Goal: Information Seeking & Learning: Learn about a topic

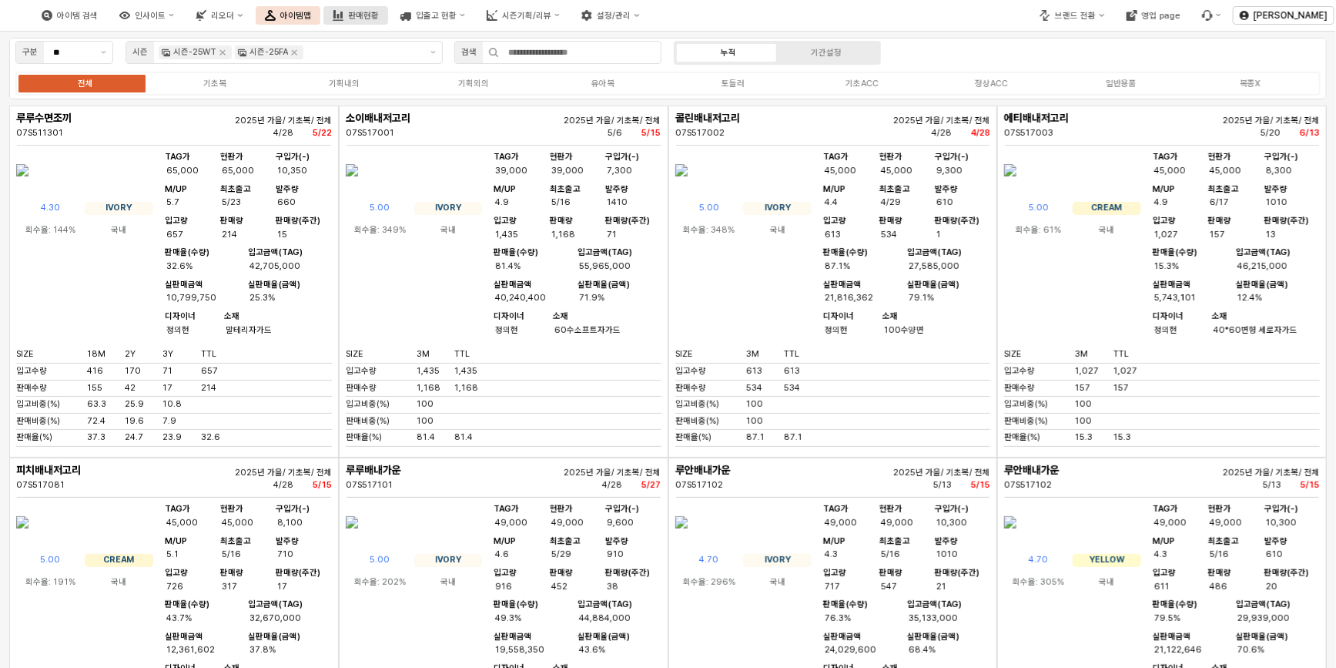
click at [379, 17] on div "판매현황" at bounding box center [363, 16] width 31 height 10
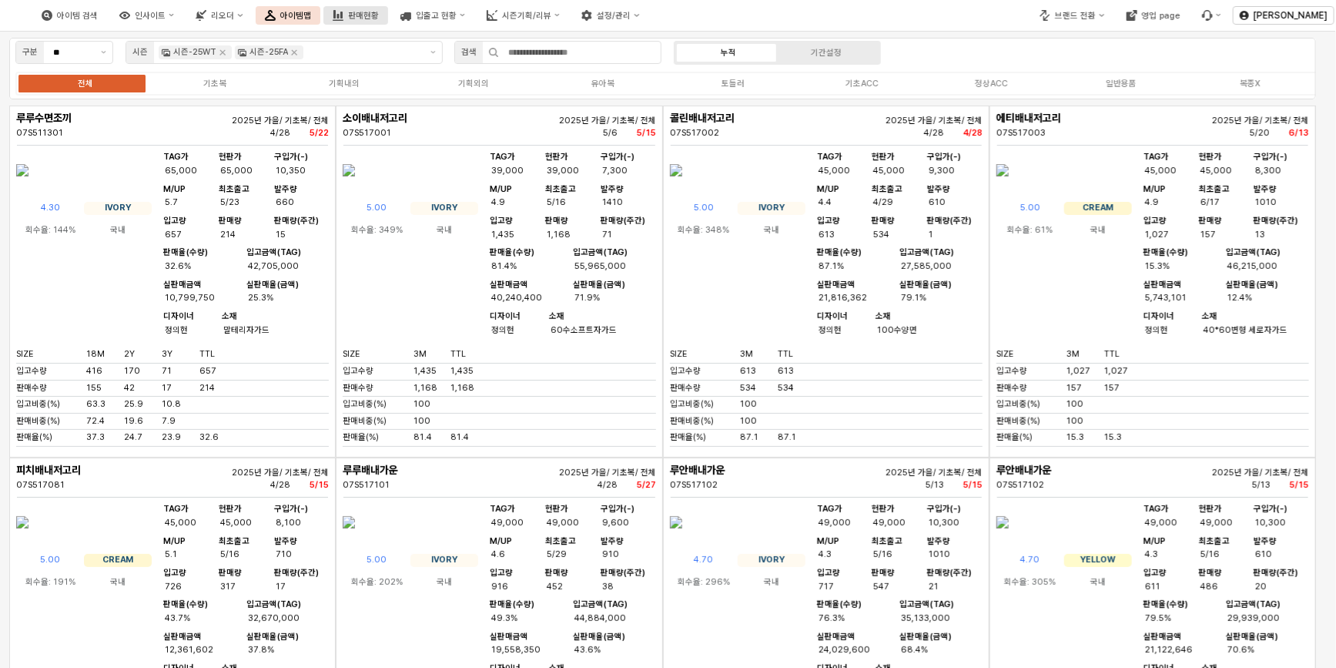
click at [462, 38] on div "구분 ** 시즌 시즌-25WT 시즌-25FA 검색 누적 기간설정 전체 기초복 기획내의 기획외의 유아복 토들러 기초ACC 정상ACC 일반용품 복…" at bounding box center [668, 75] width 1318 height 74
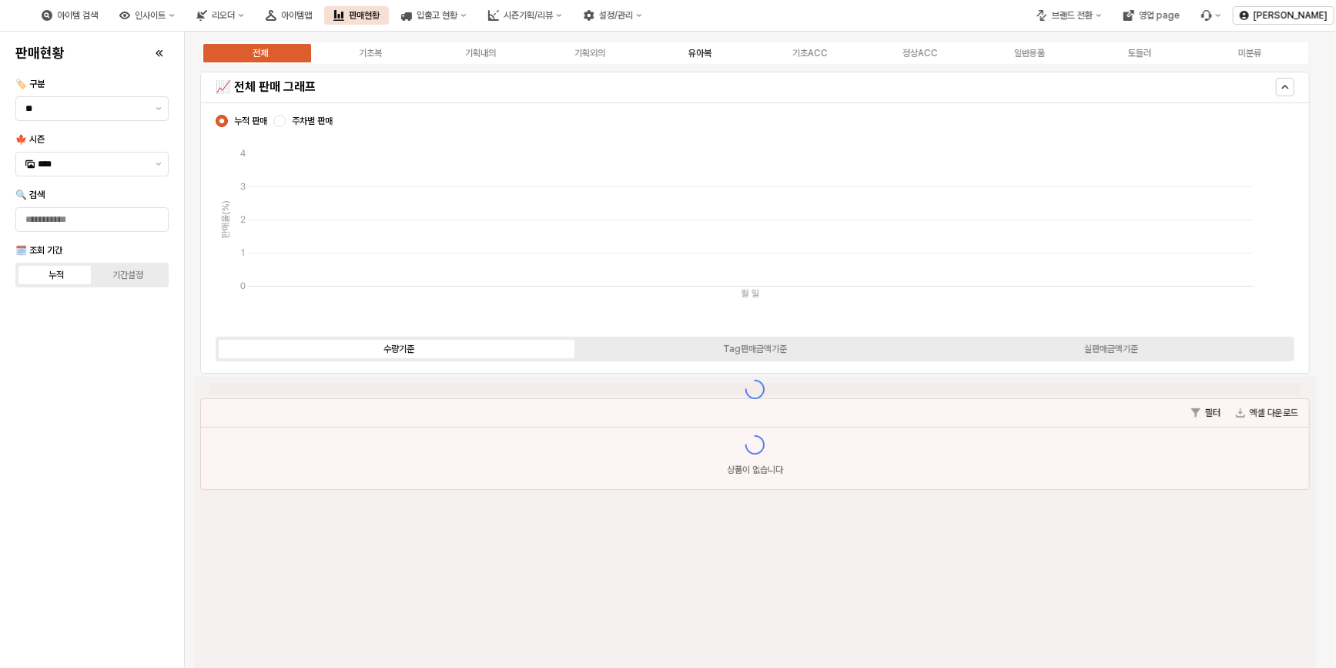
click at [705, 55] on div "유아복" at bounding box center [699, 53] width 23 height 11
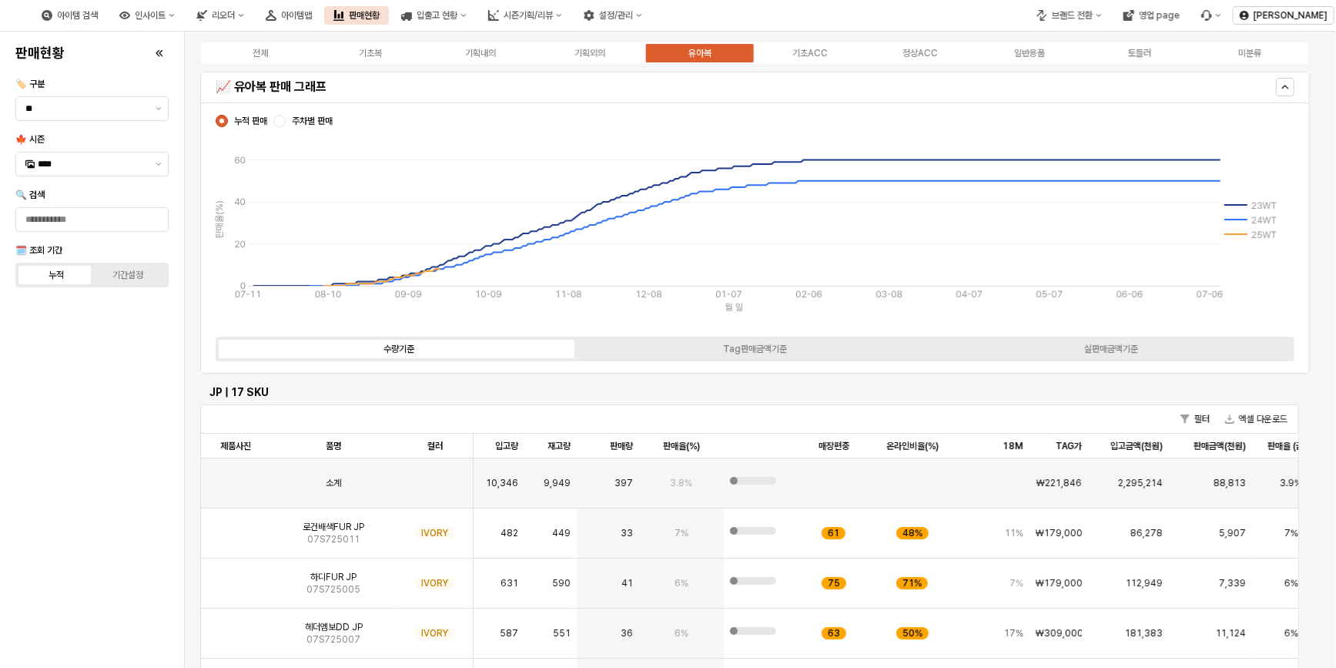
click at [711, 59] on label "유아복" at bounding box center [700, 53] width 110 height 14
click at [185, 446] on div "전체 기초복 기획내의 기획외의 유아복 기초ACC 정상ACC 일반용품 토들러 미분류 📈 유아복 판매 그래프 누적 판매 주차별 판매 [PHONE_…" at bounding box center [760, 574] width 1151 height 1084
click at [160, 451] on div "판매현황 🏷️ 구분 ** 🍁 시즌 **** 🔍 검색 🗓️ 조회 기간 누적 기간설정" at bounding box center [92, 350] width 166 height 624
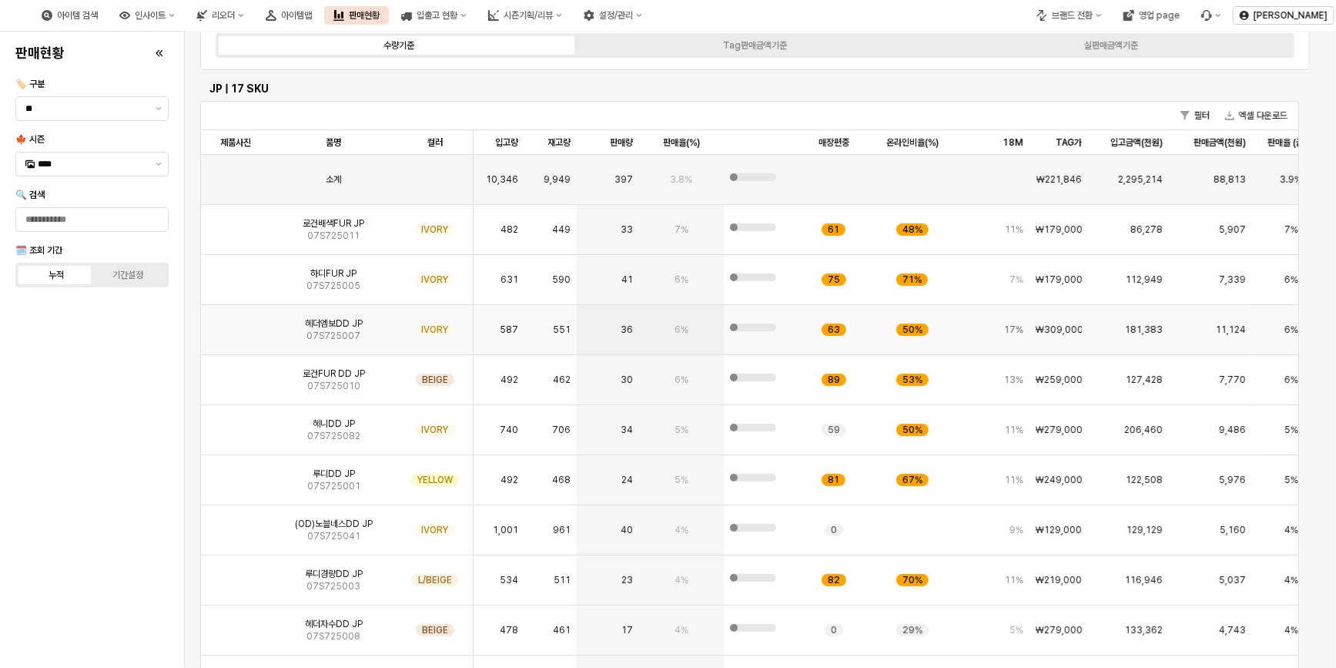
scroll to position [280, 0]
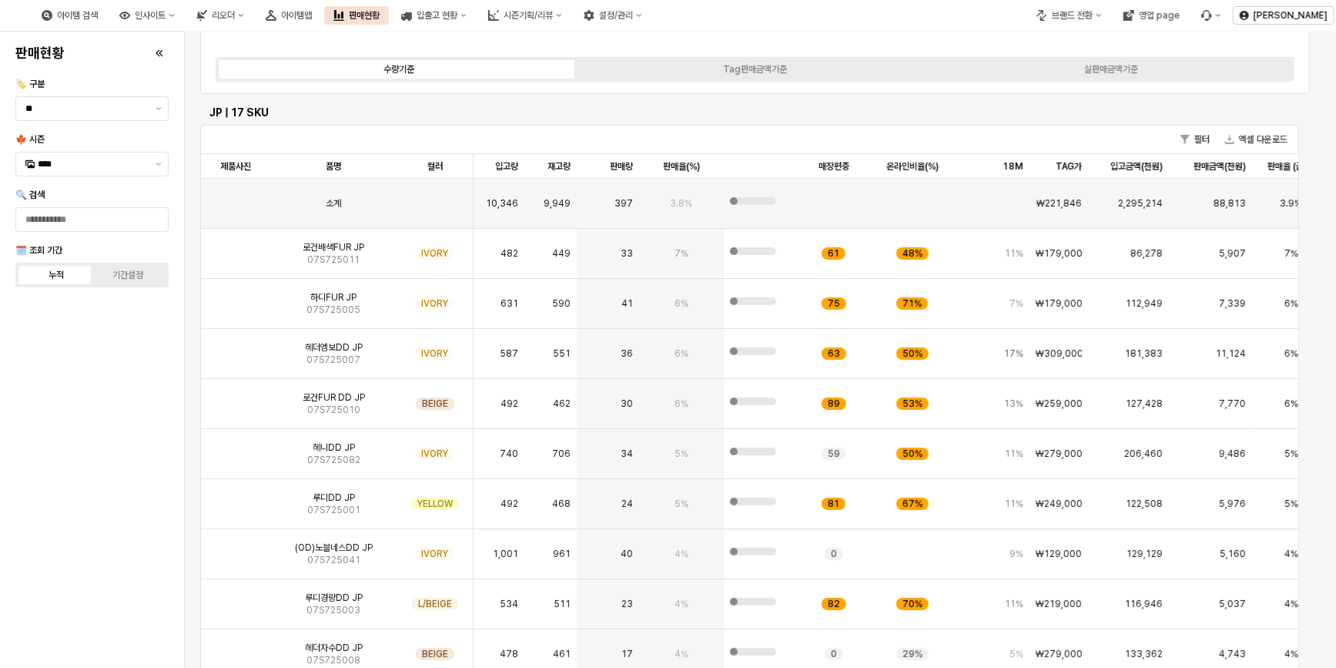
click at [116, 481] on div "판매현황 🏷️ 구분 ** 🍁 시즌 **** 🔍 검색 🗓️ 조회 기간 누적 기간설정" at bounding box center [92, 350] width 166 height 624
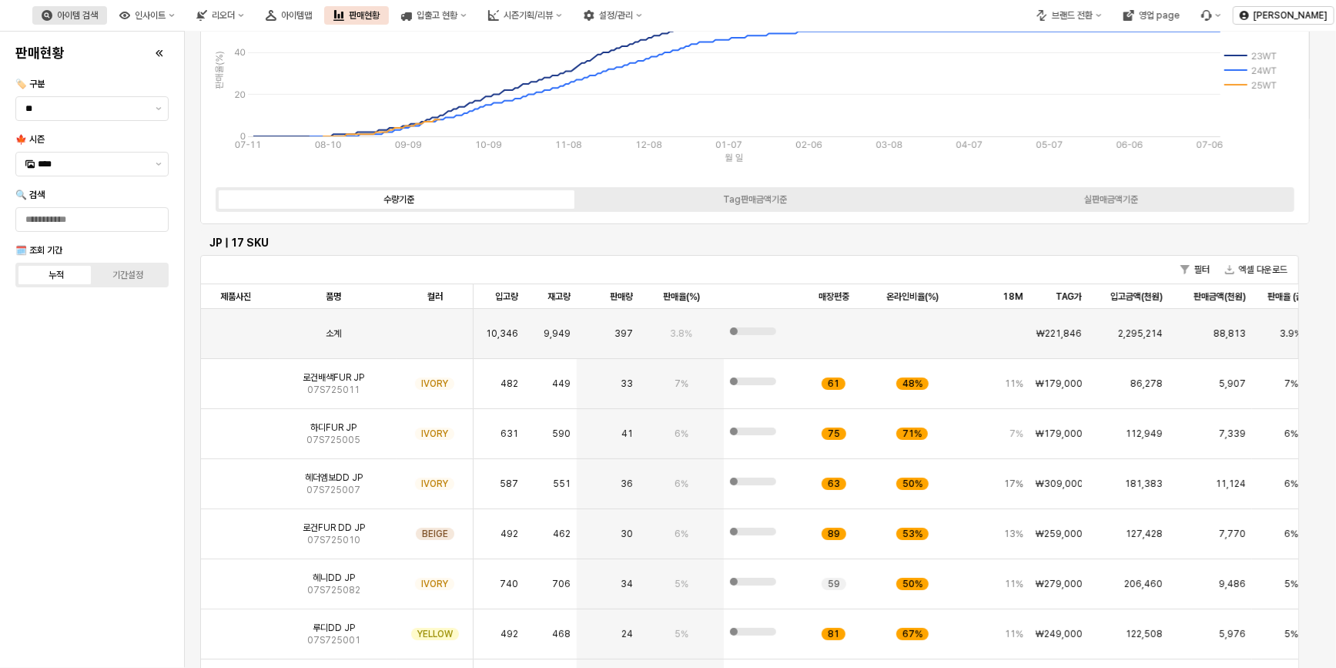
scroll to position [0, 0]
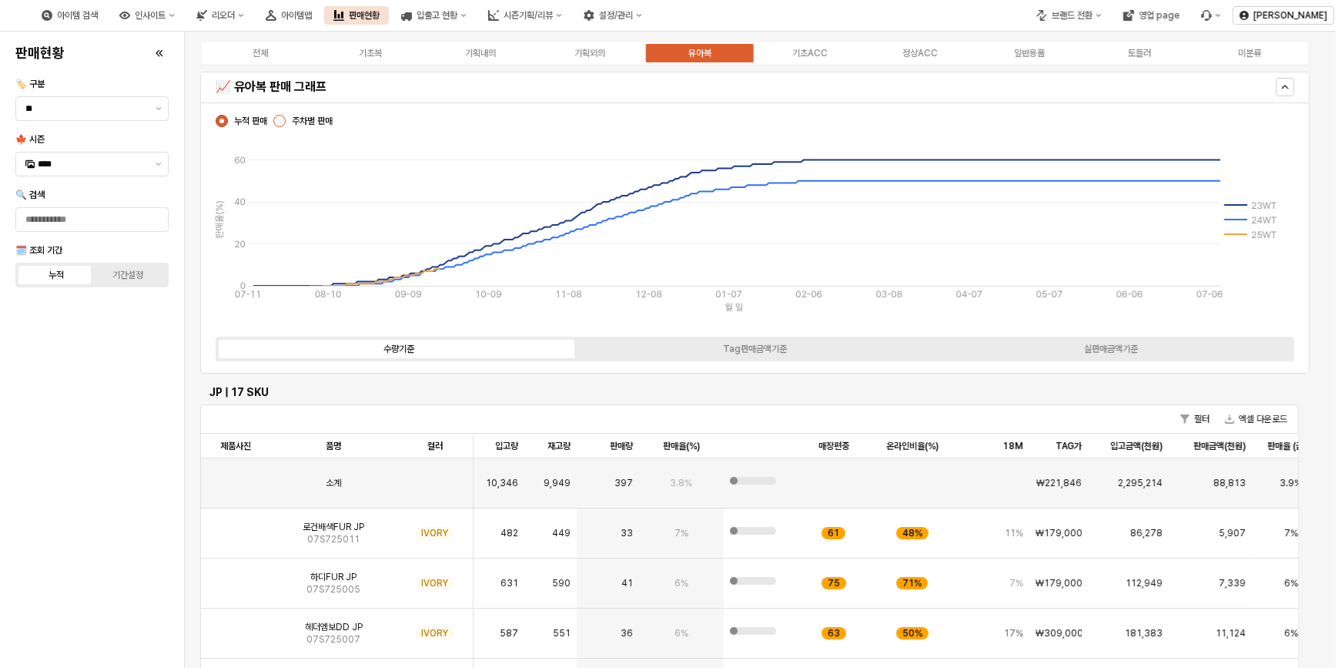
click at [285, 124] on div "App Frame" at bounding box center [279, 121] width 12 height 12
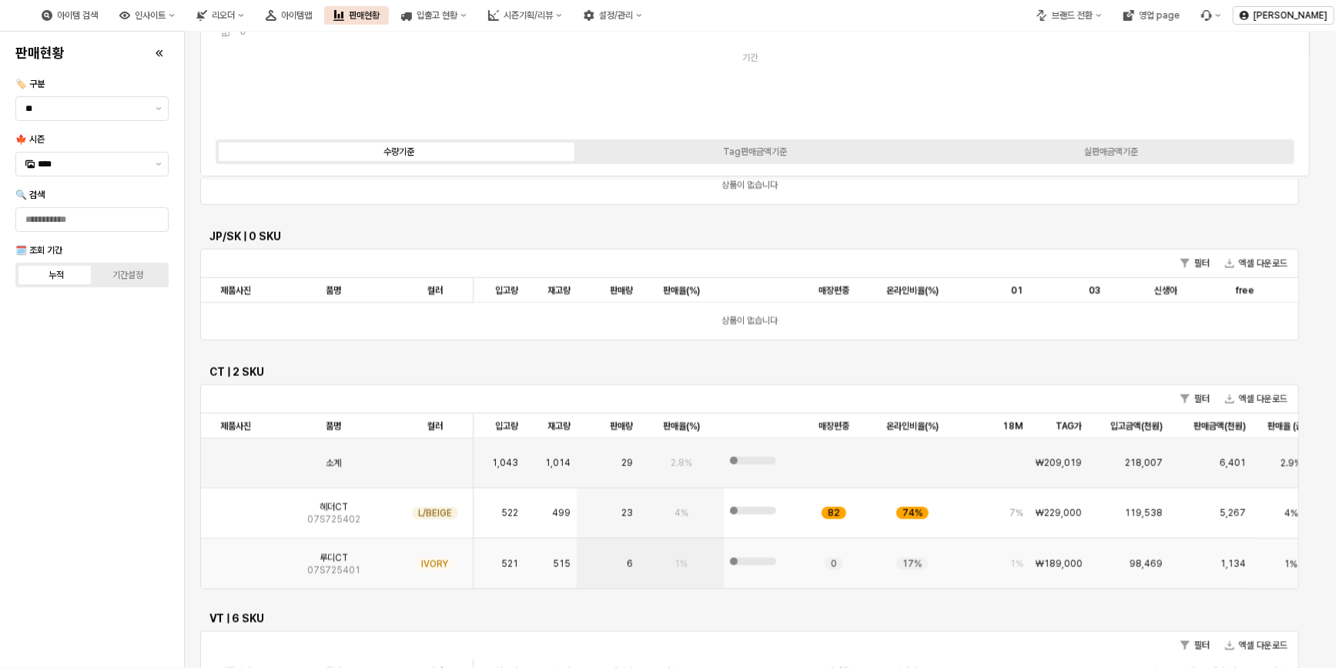
scroll to position [1190, 0]
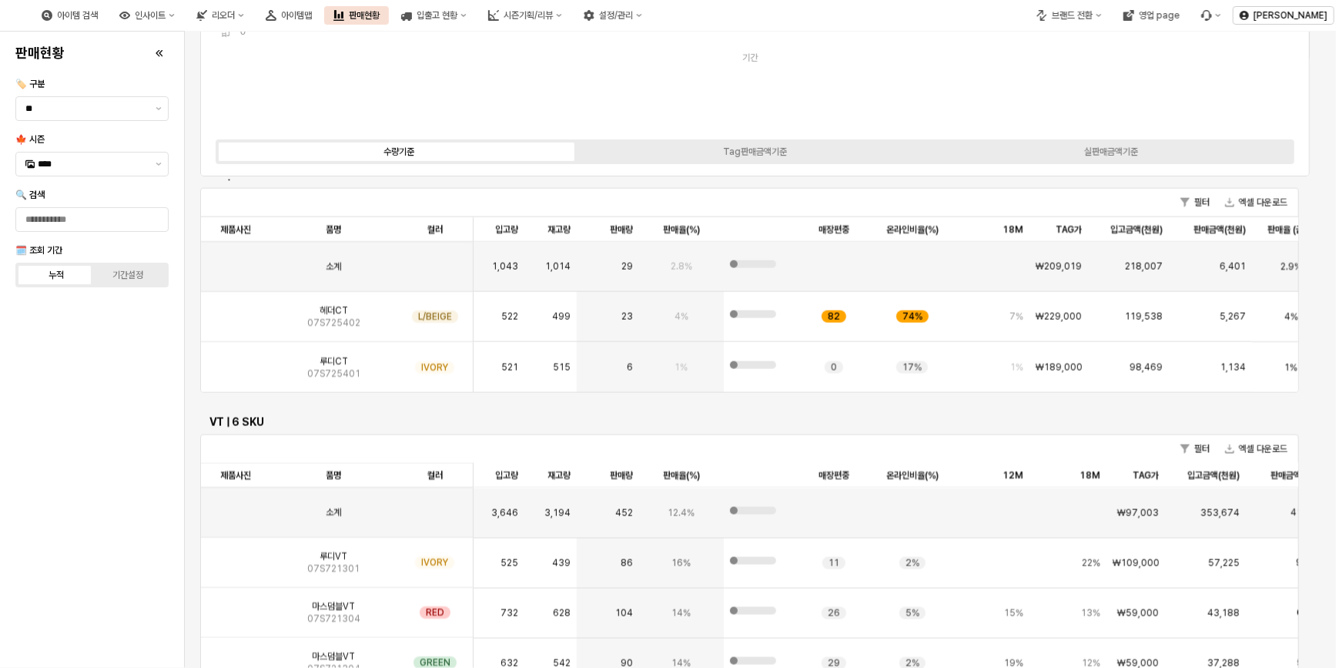
click at [139, 456] on div "판매현황 🏷️ 구분 ** 🍁 시즌 **** 🔍 검색 🗓️ 조회 기간 누적 기간설정" at bounding box center [92, 350] width 166 height 624
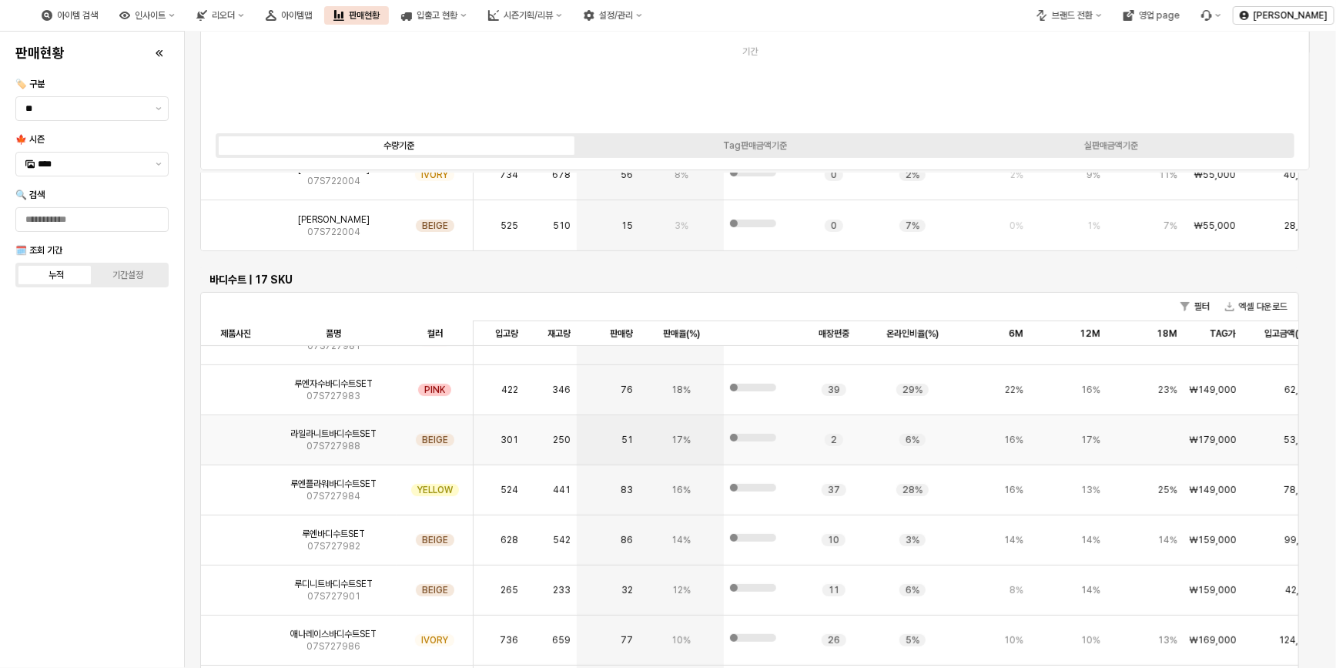
scroll to position [209, 0]
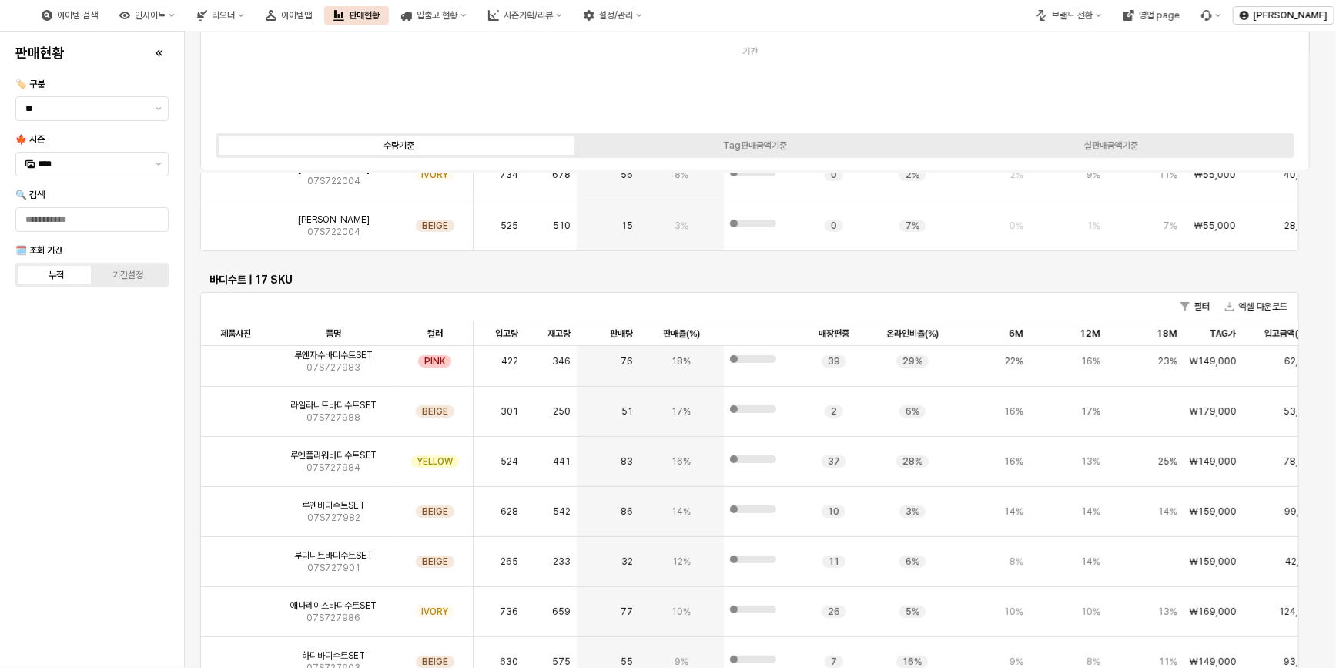
click at [137, 470] on div "판매현황 🏷️ 구분 ** 🍁 시즌 **** 🔍 검색 🗓️ 조회 기간 누적 기간설정" at bounding box center [92, 350] width 166 height 624
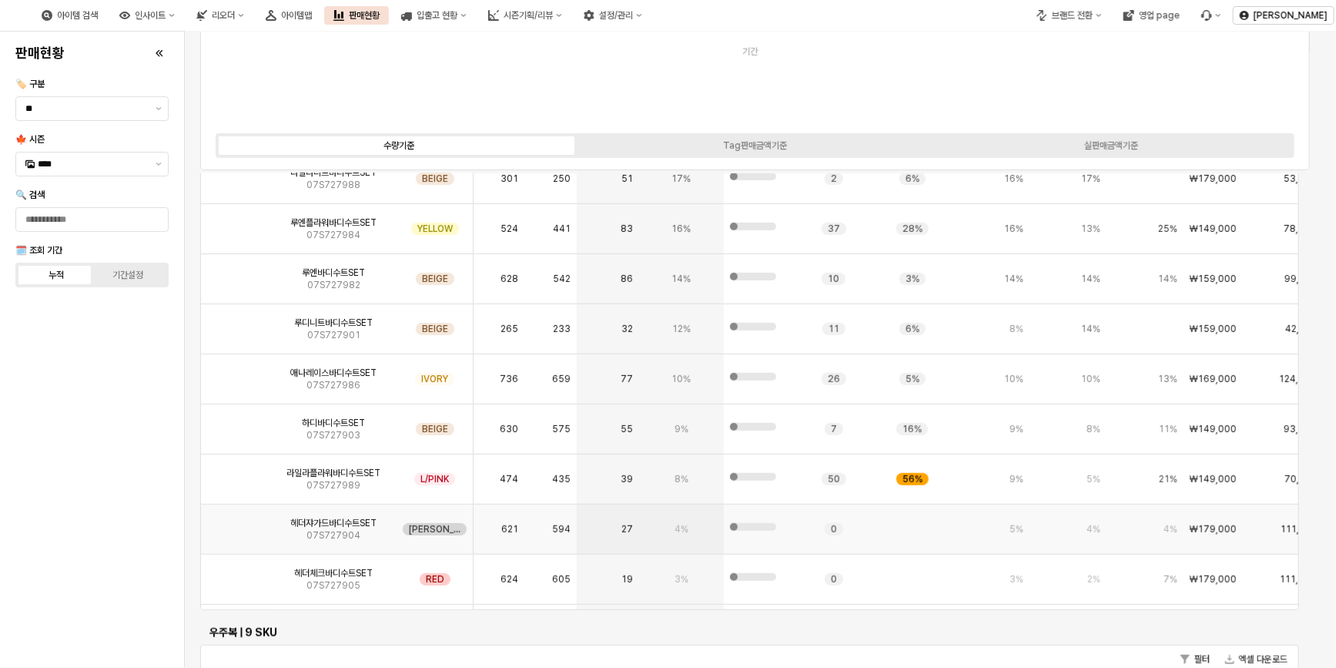
scroll to position [0, 0]
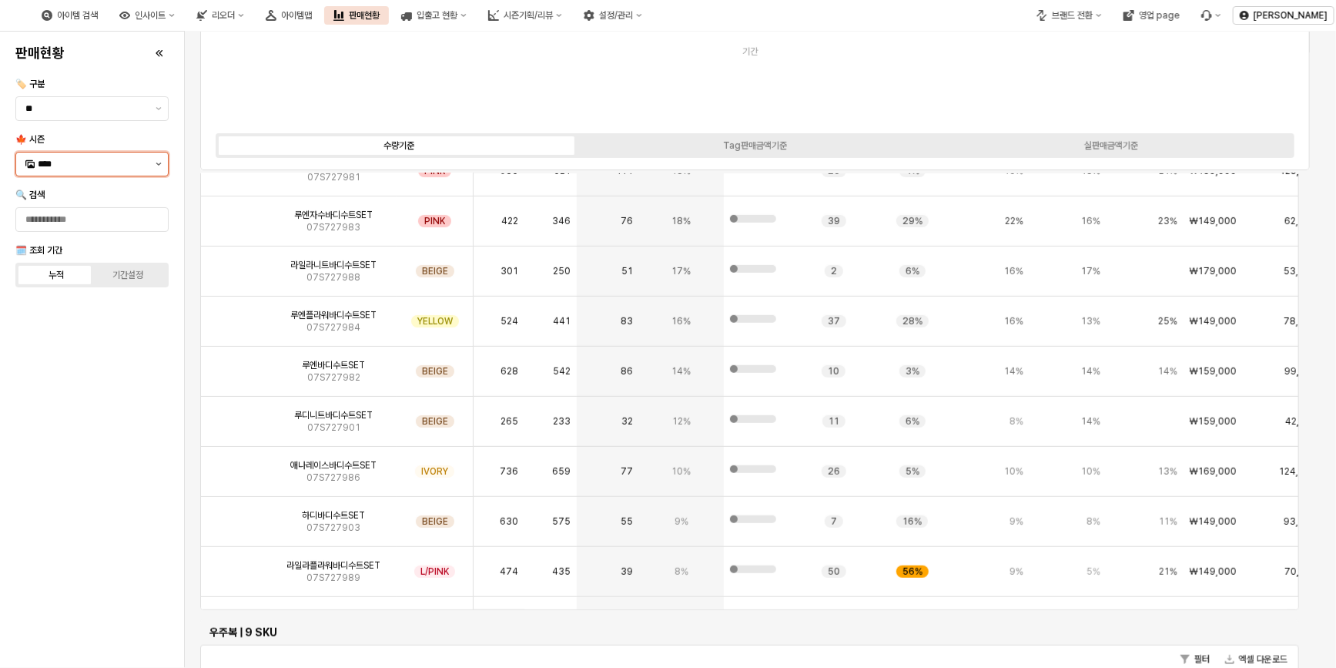
click at [154, 165] on button "제안 사항 표시" at bounding box center [158, 163] width 18 height 23
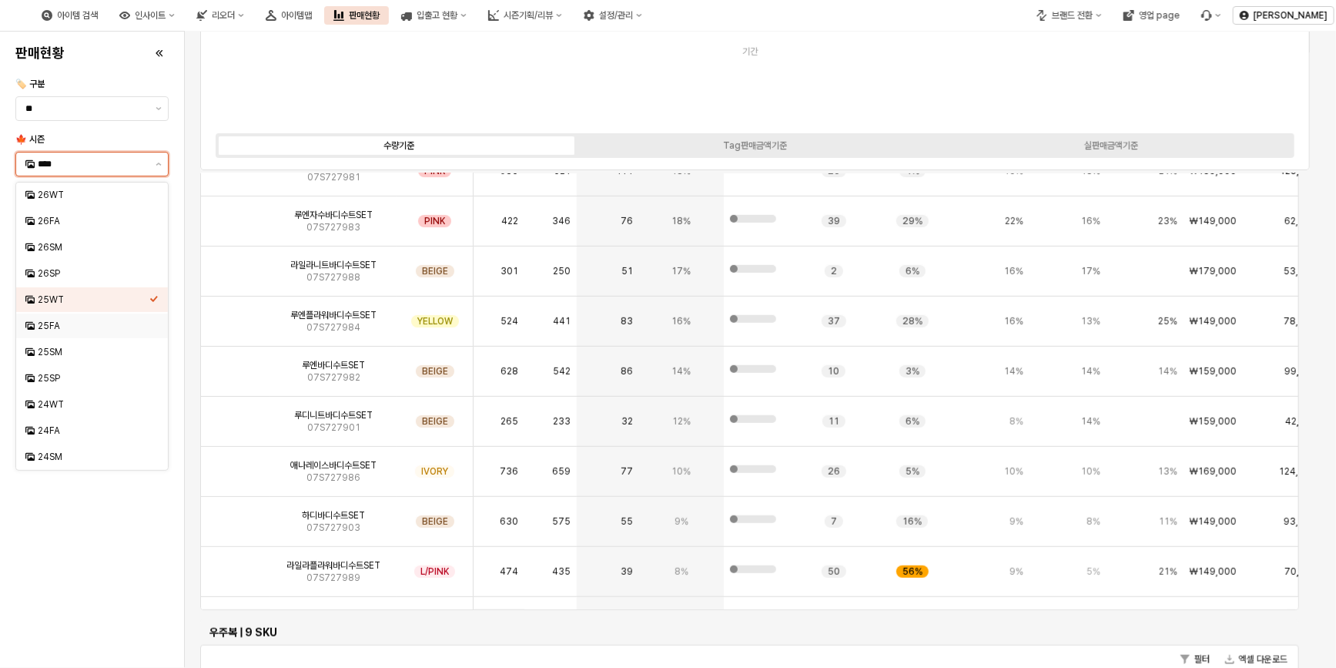
click at [69, 328] on div "25FA" at bounding box center [94, 326] width 112 height 12
type input "****"
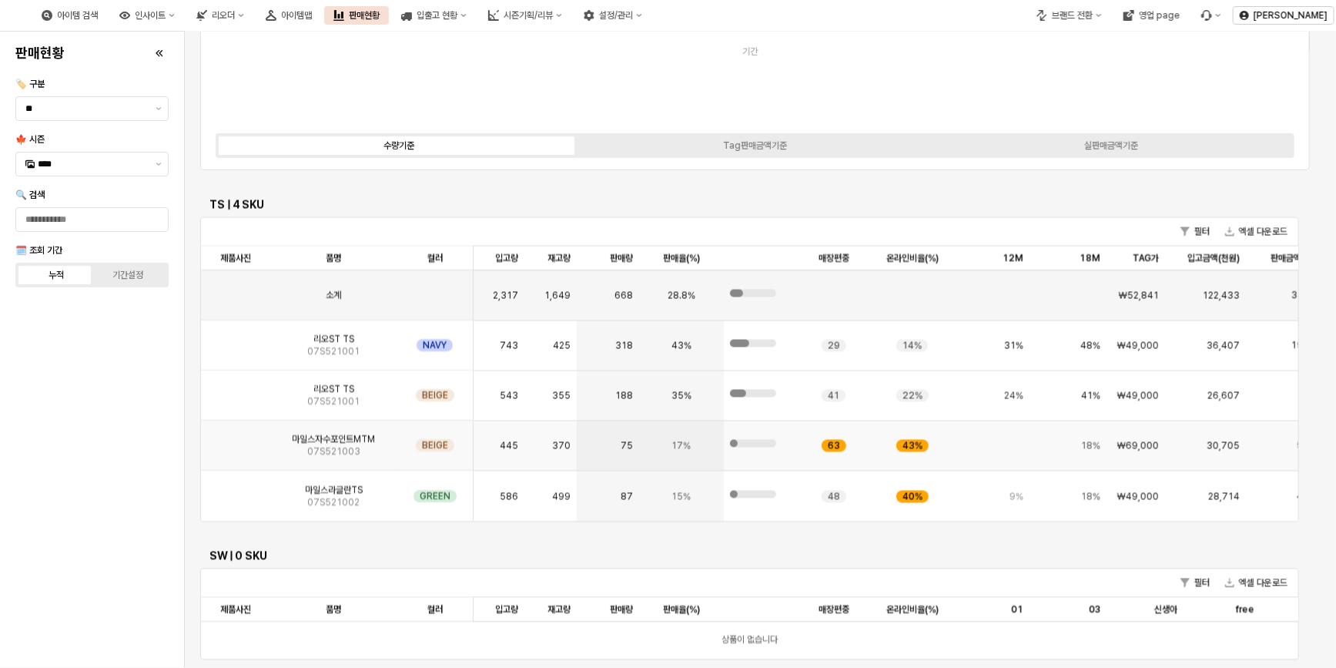
scroll to position [1609, 0]
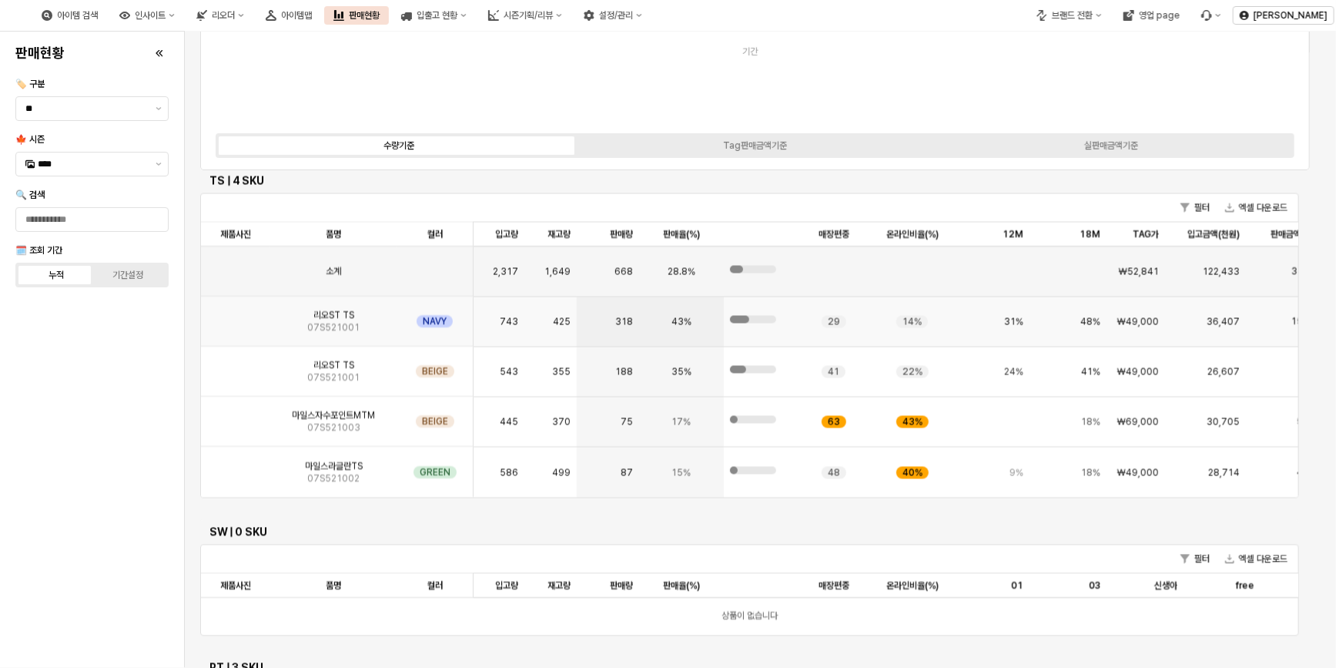
click at [236, 316] on img "App Frame" at bounding box center [236, 316] width 0 height 0
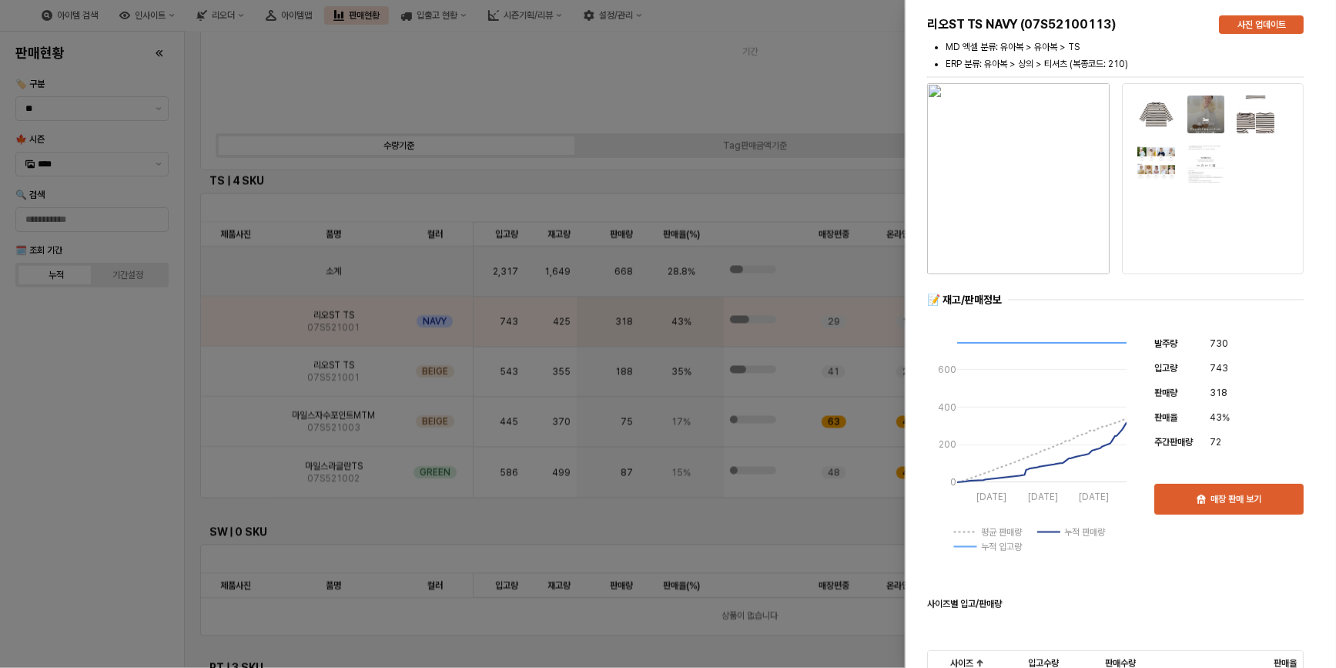
click at [44, 411] on div at bounding box center [668, 334] width 1336 height 668
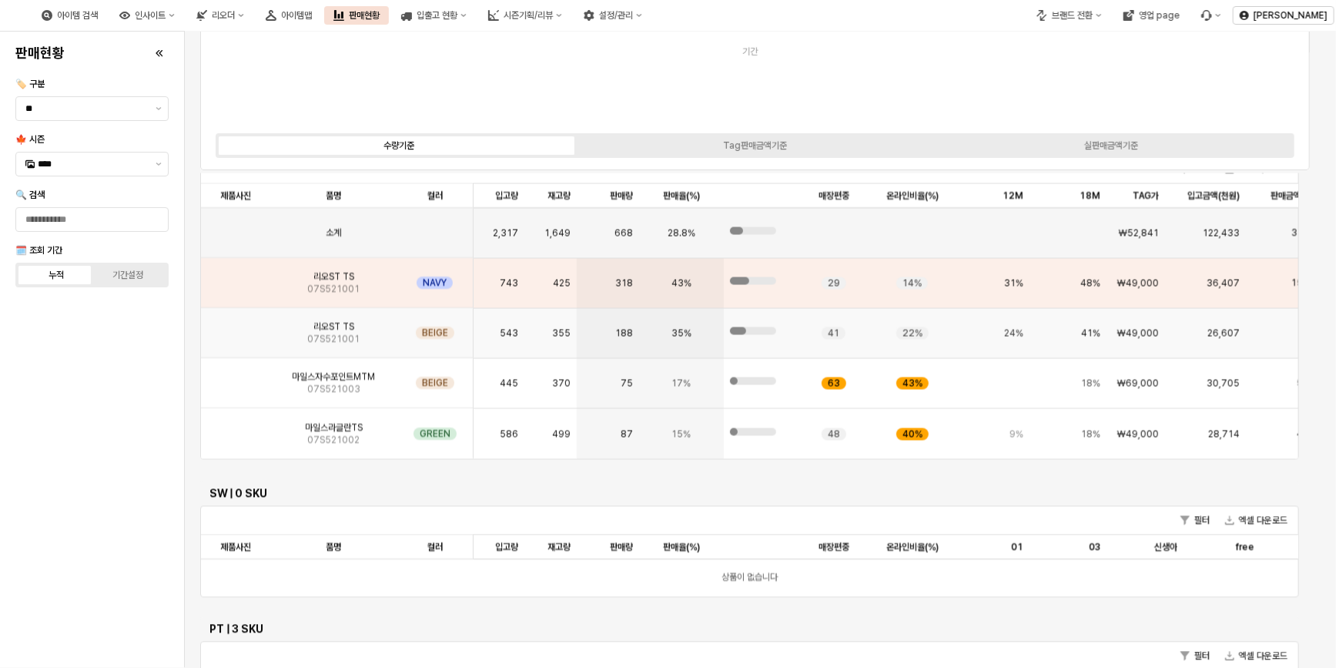
scroll to position [1631, 0]
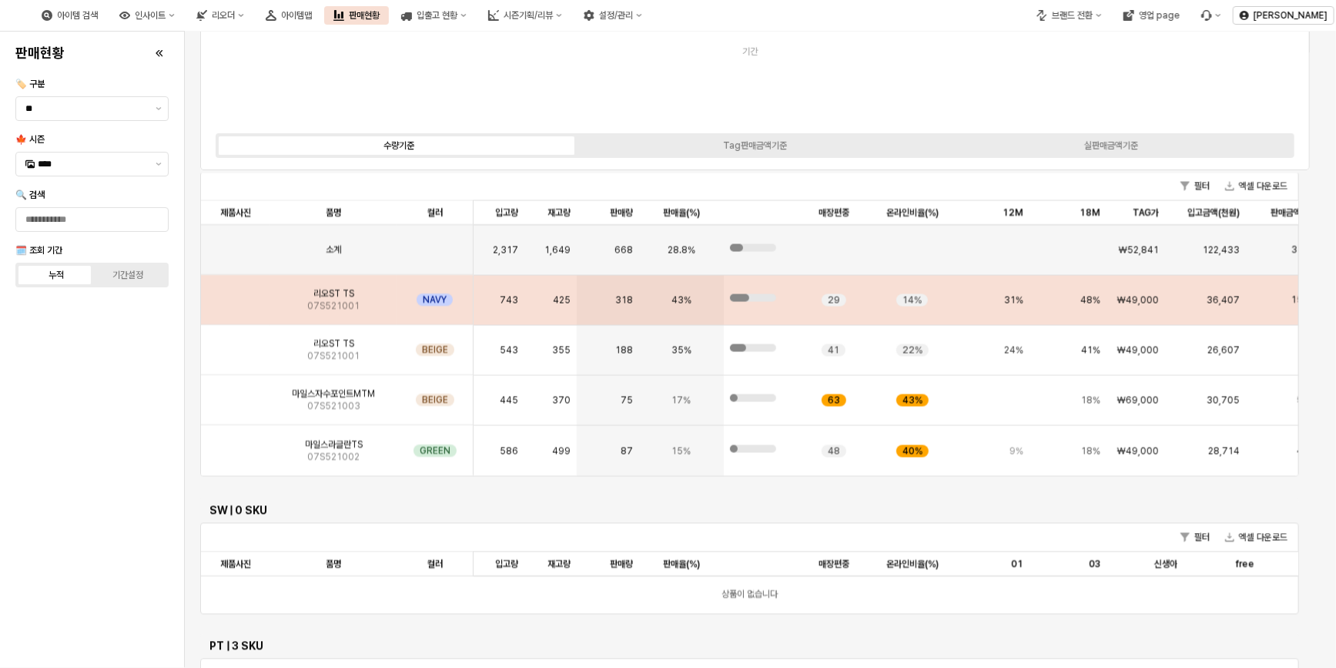
click at [236, 294] on img "App Frame" at bounding box center [236, 294] width 0 height 0
click at [302, 298] on div "리오ST TS 07S521001" at bounding box center [333, 301] width 126 height 50
click at [330, 300] on span "07S521001" at bounding box center [333, 306] width 52 height 12
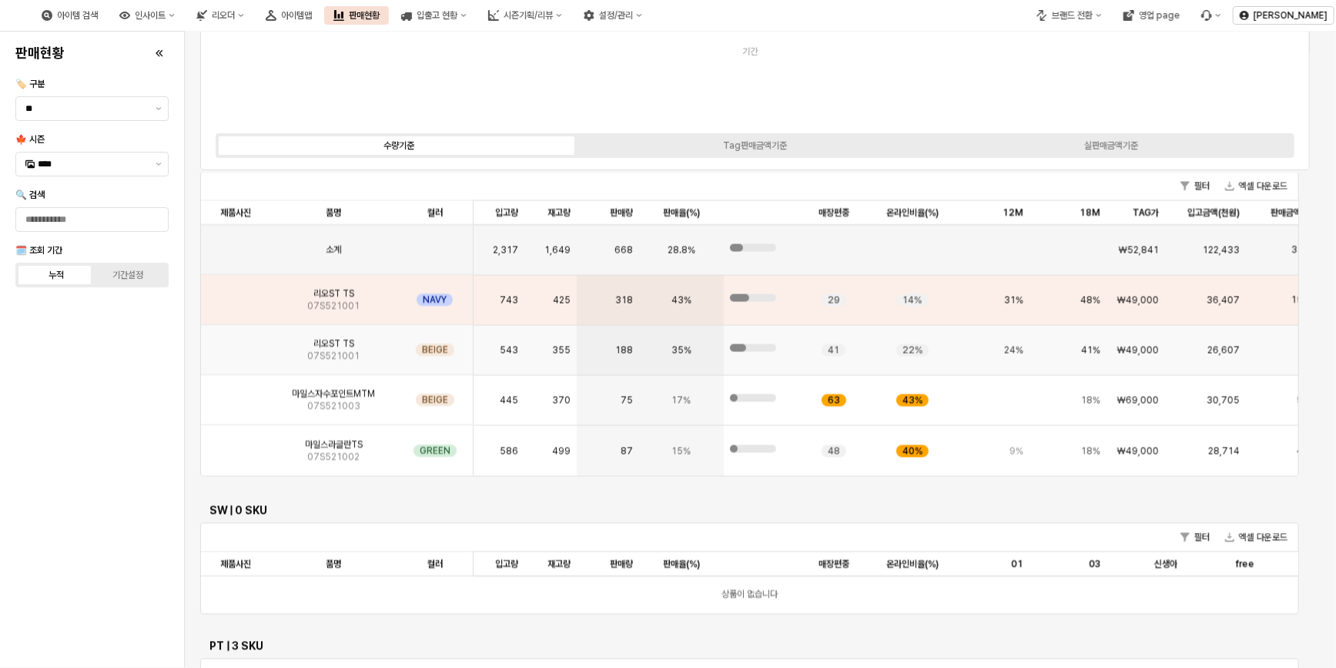
click at [323, 359] on span "07S521001" at bounding box center [333, 356] width 52 height 12
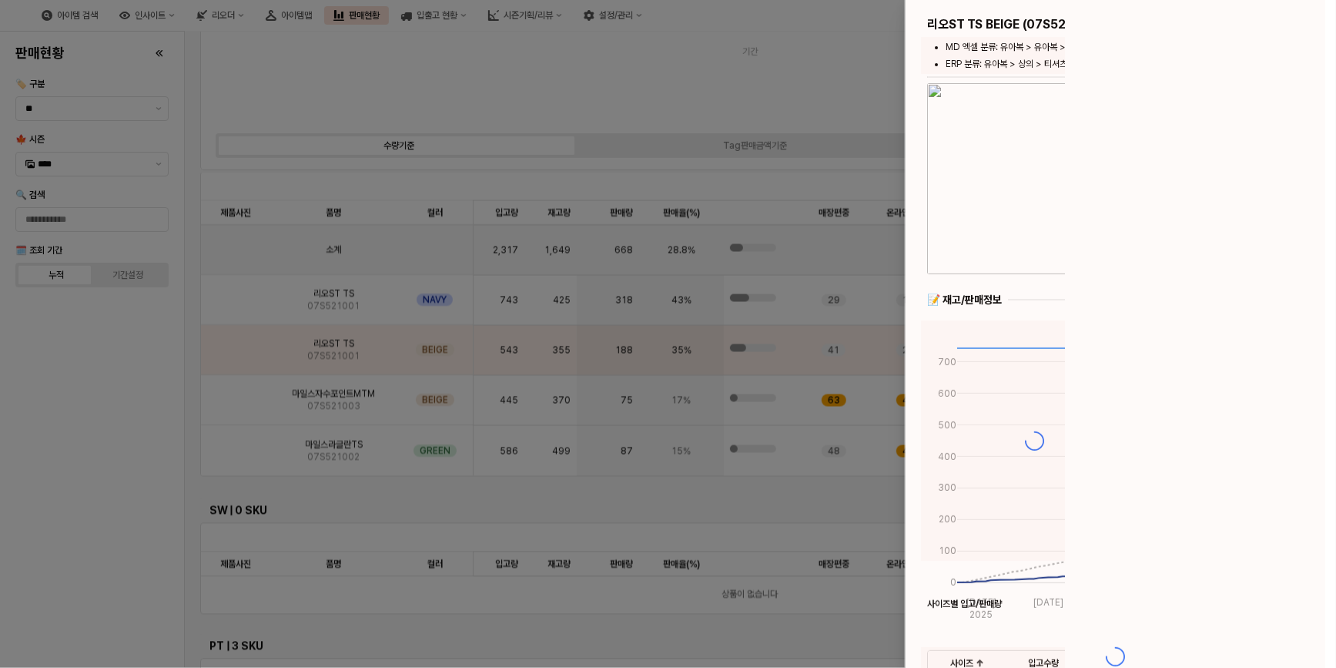
click at [233, 290] on div at bounding box center [668, 334] width 1336 height 668
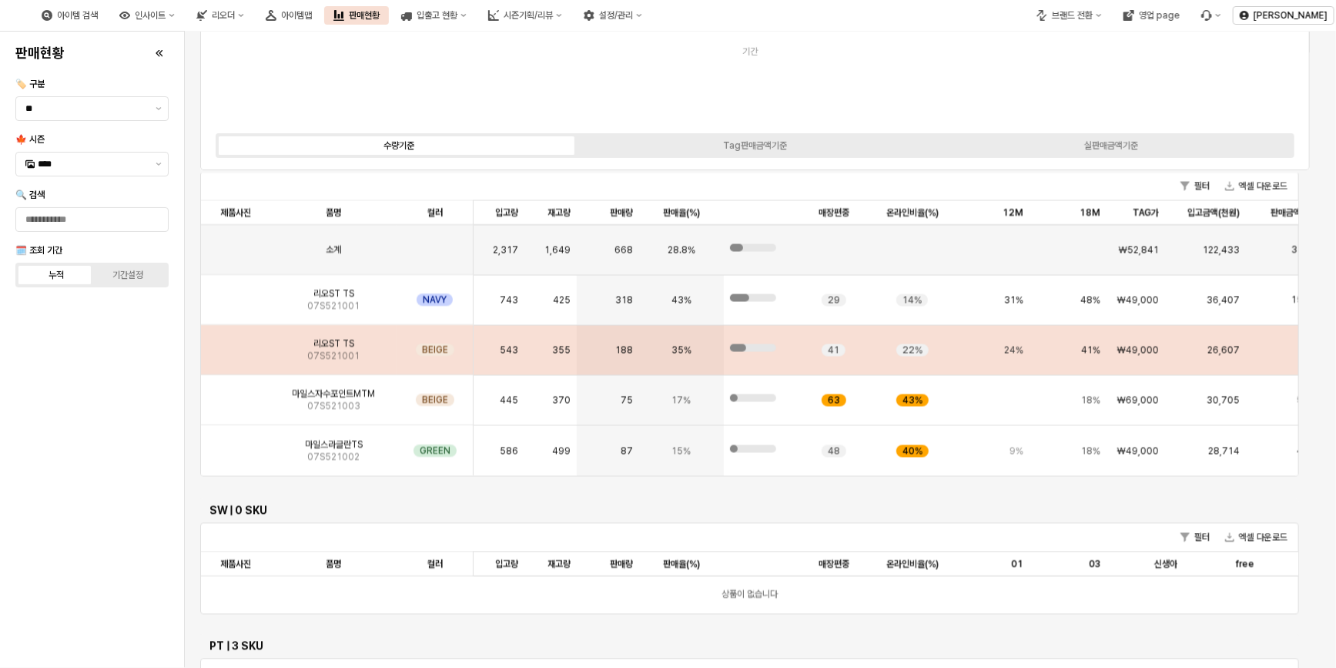
click at [322, 352] on span "07S521001" at bounding box center [333, 356] width 52 height 12
click at [236, 344] on img "App Frame" at bounding box center [236, 344] width 0 height 0
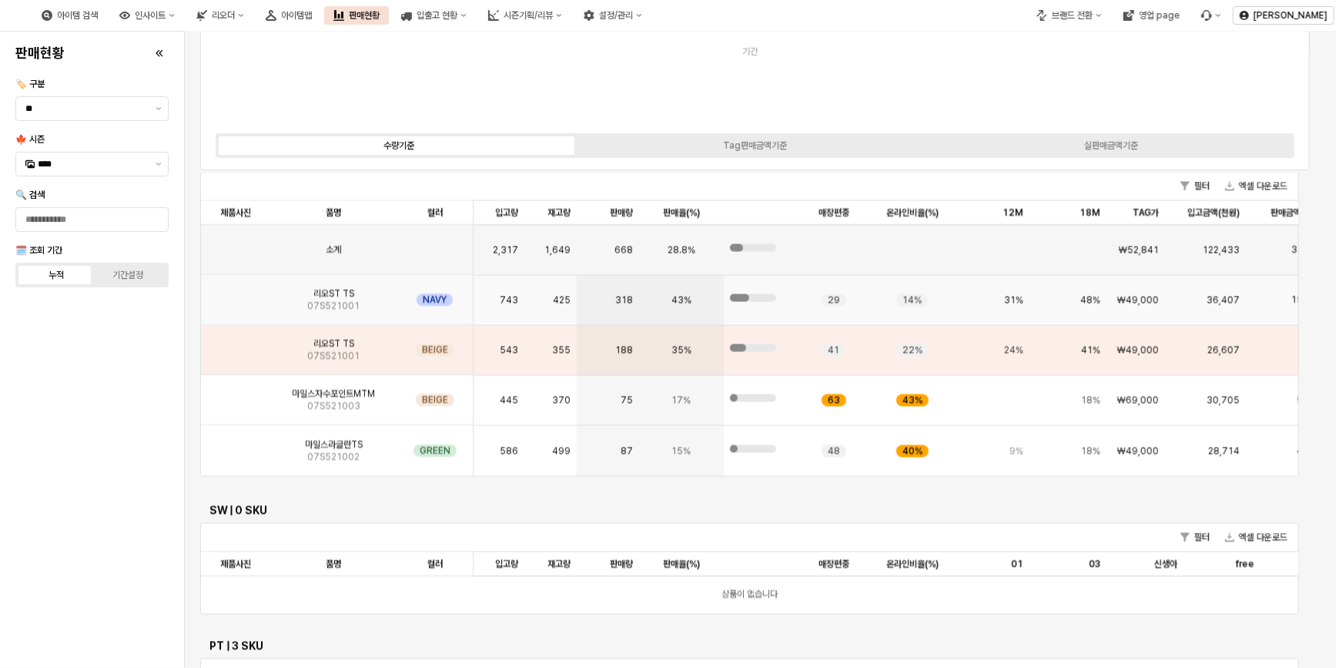
click at [236, 294] on img "App Frame" at bounding box center [236, 294] width 0 height 0
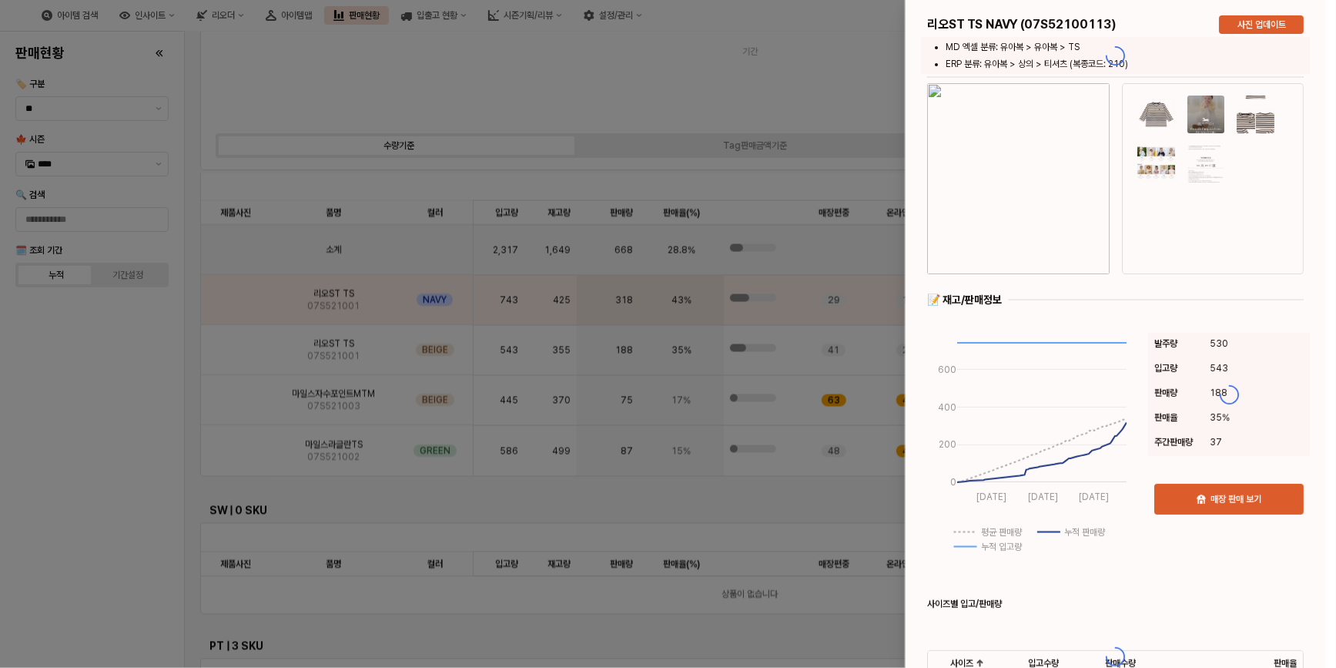
click at [1056, 256] on div at bounding box center [1116, 656] width 420 height 1312
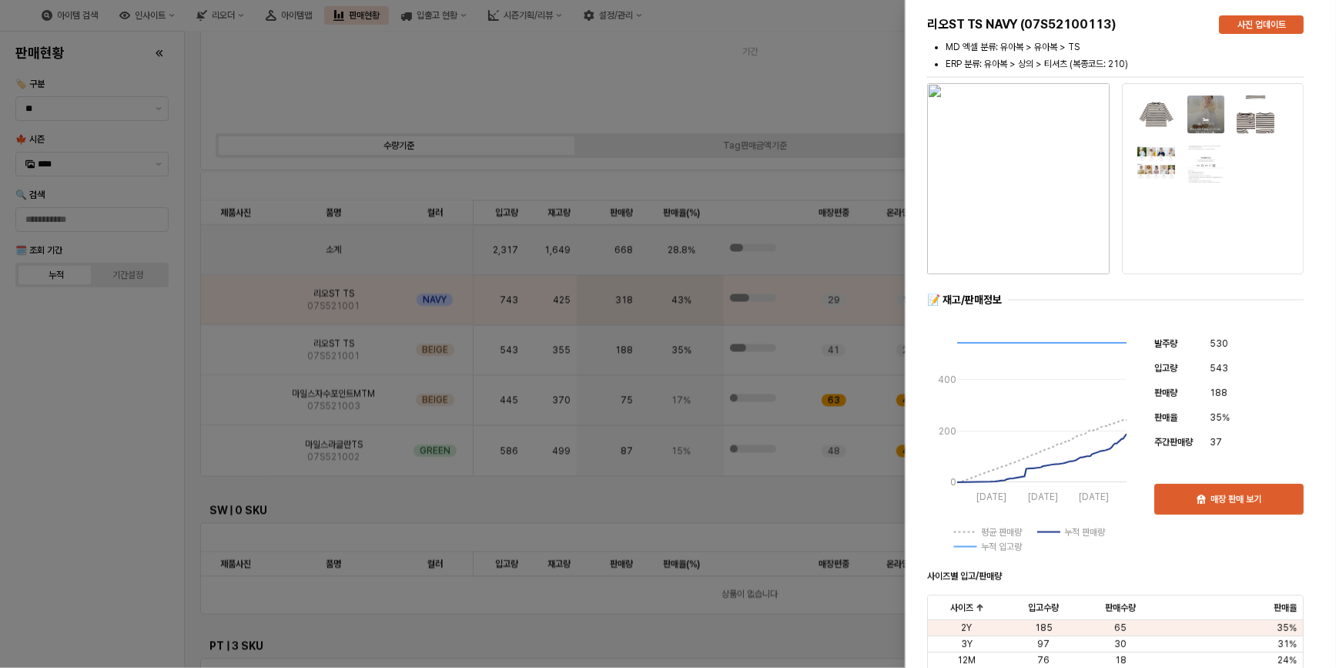
click at [996, 207] on img "button" at bounding box center [1018, 178] width 183 height 191
click at [39, 418] on div at bounding box center [668, 334] width 1336 height 668
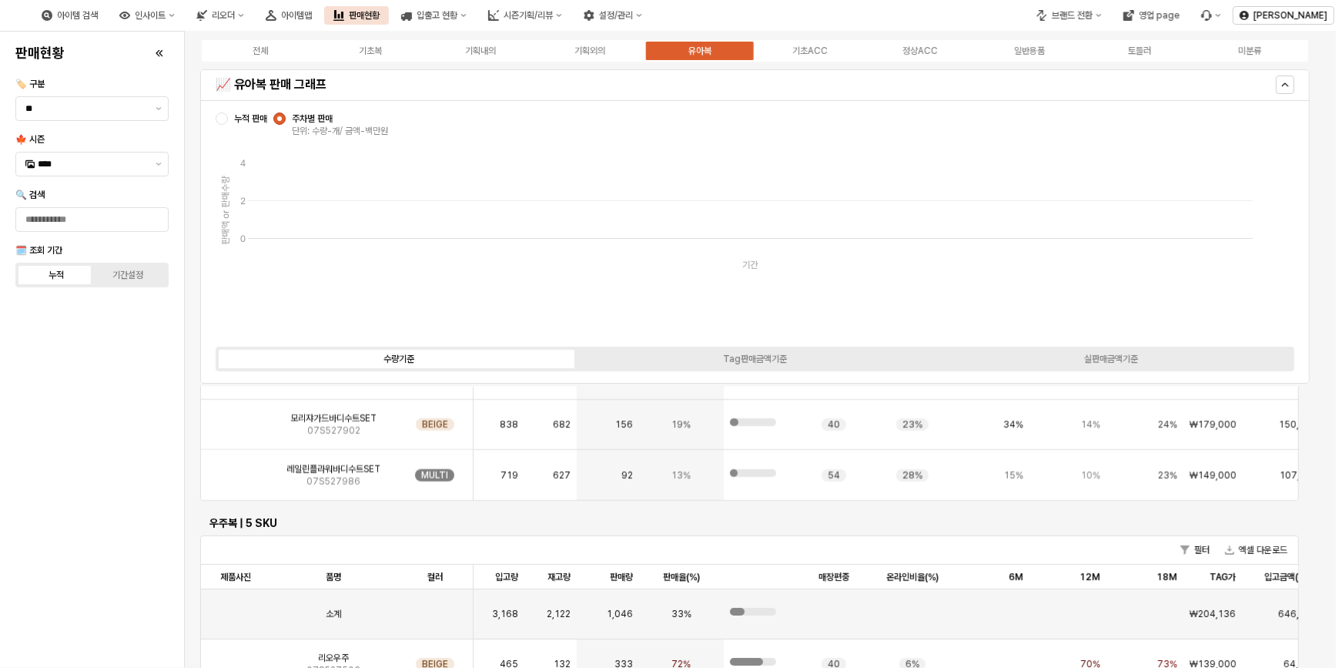
scroll to position [0, 0]
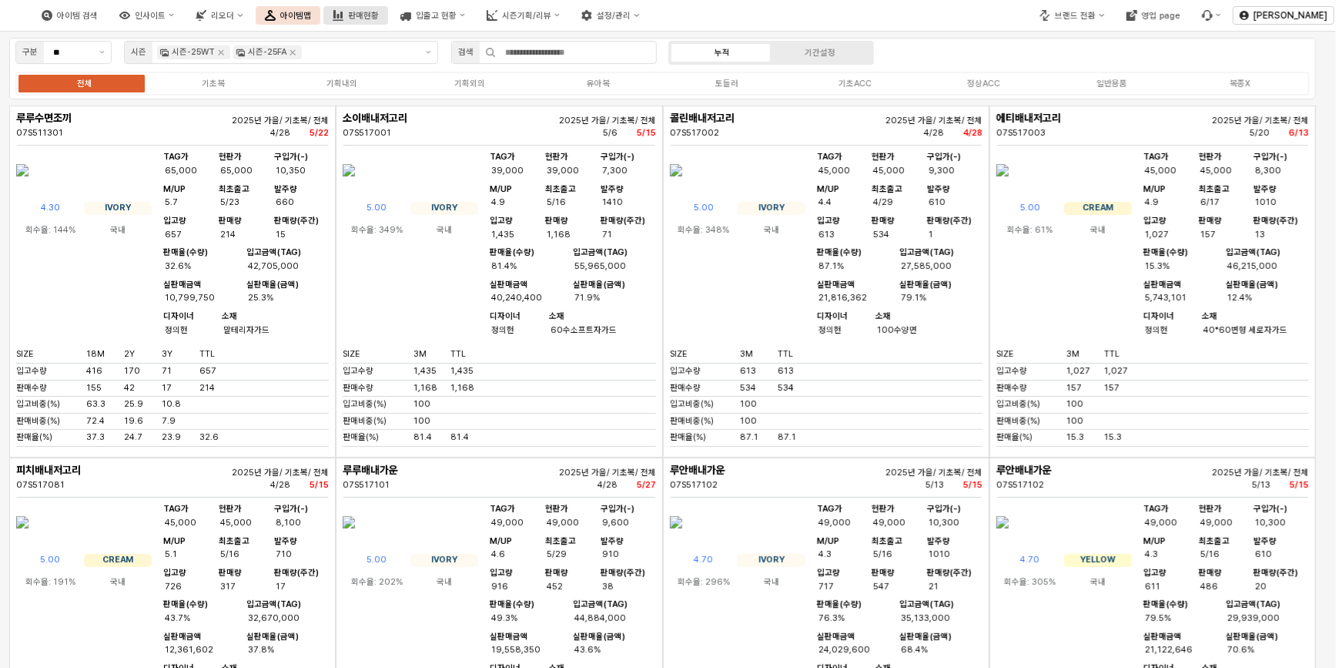
click at [504, 10] on div "아이템 검색 인사이트 리오더 아이템맵 판매현황 입출고 현황 시즌기획/리뷰 설정/관리" at bounding box center [340, 15] width 617 height 32
drag, startPoint x: 1007, startPoint y: 48, endPoint x: 1034, endPoint y: 77, distance: 39.8
click at [1034, 77] on div "구분 ** 시즌 시즌-25WT 시즌-25FA 검색 누적 기간설정 전체 기초복 기획내의 기획외의 유아복 토들러 기초ACC 정상ACC 일반용품 복…" at bounding box center [662, 69] width 1307 height 62
click at [379, 16] on div "판매현황" at bounding box center [363, 16] width 31 height 10
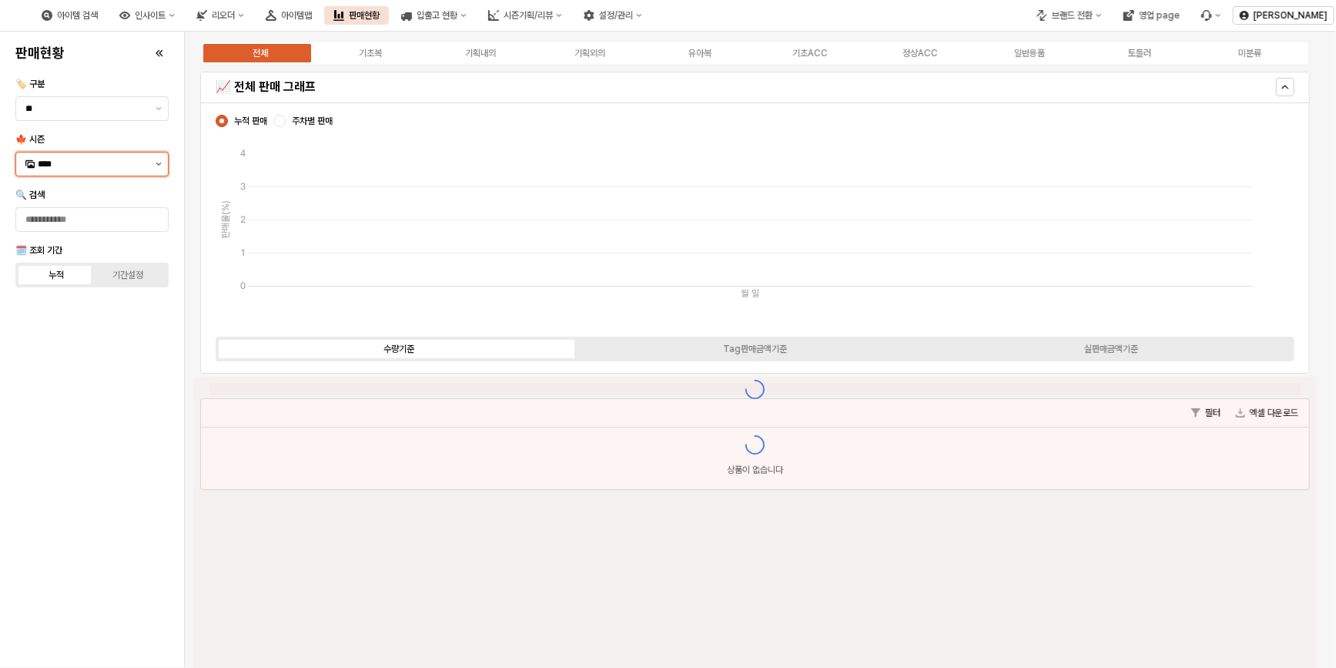
click at [159, 167] on button "제안 사항 표시" at bounding box center [158, 163] width 18 height 23
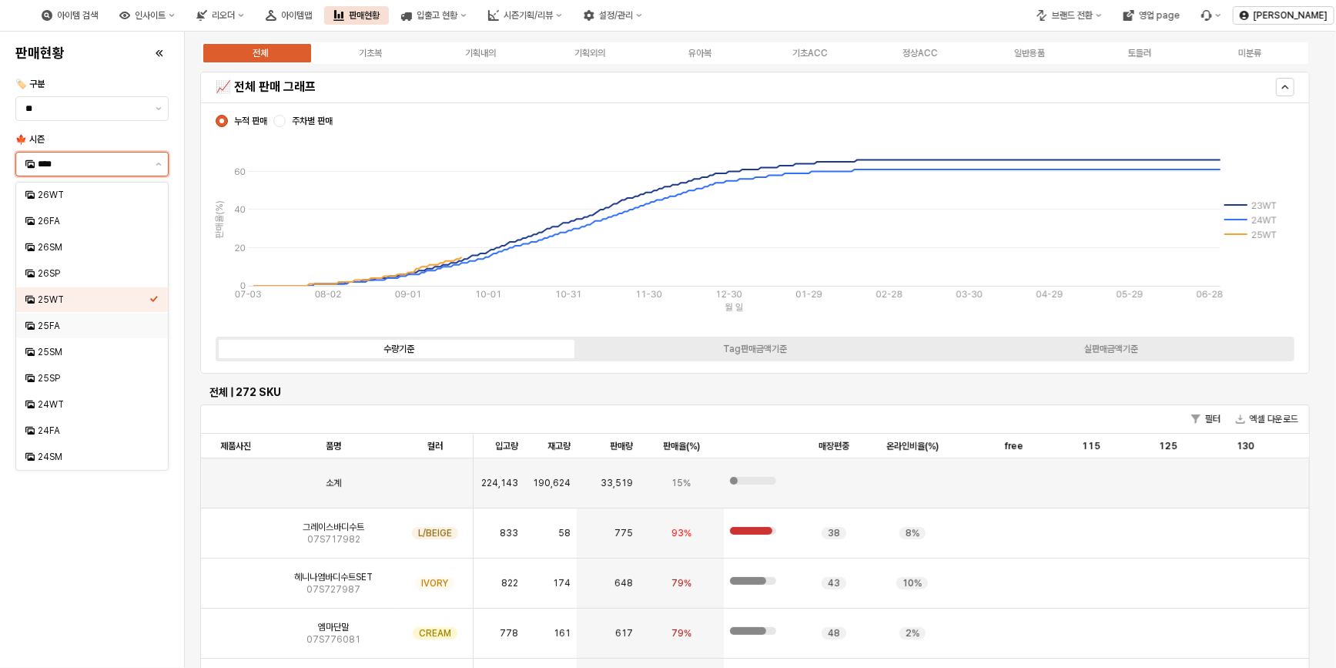
click at [65, 323] on div "25FA" at bounding box center [94, 326] width 112 height 12
type input "****"
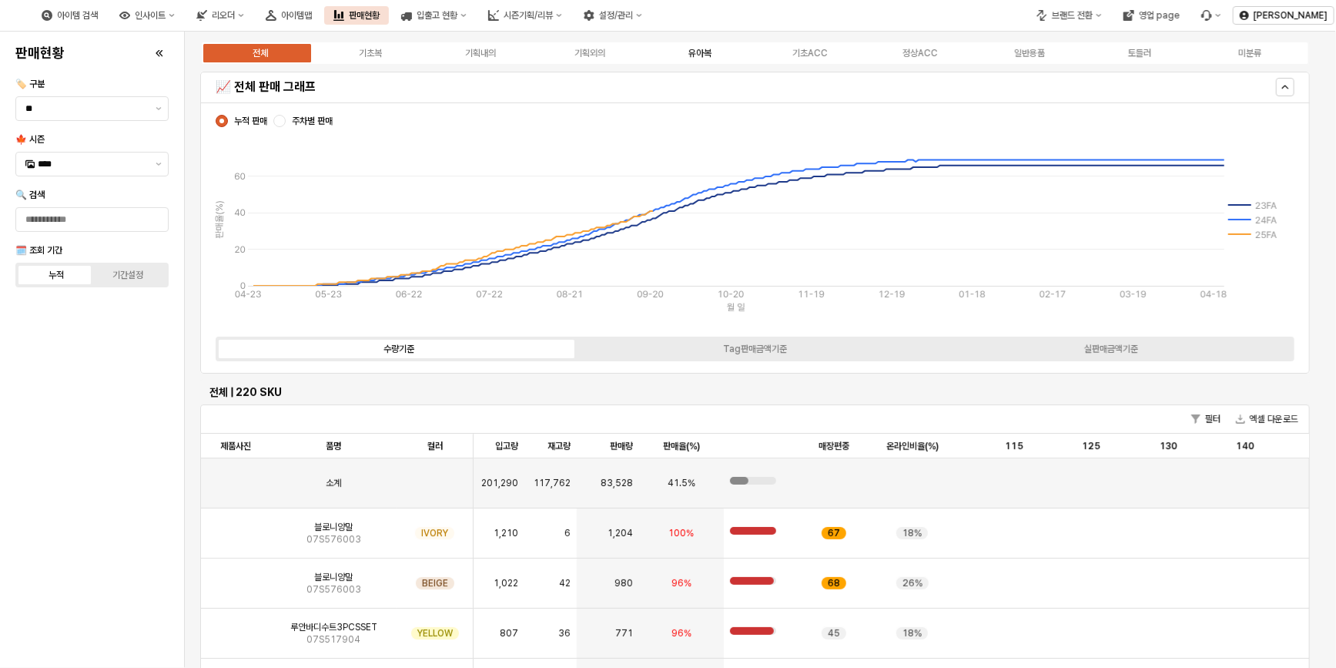
click at [702, 54] on div "유아복" at bounding box center [699, 53] width 23 height 11
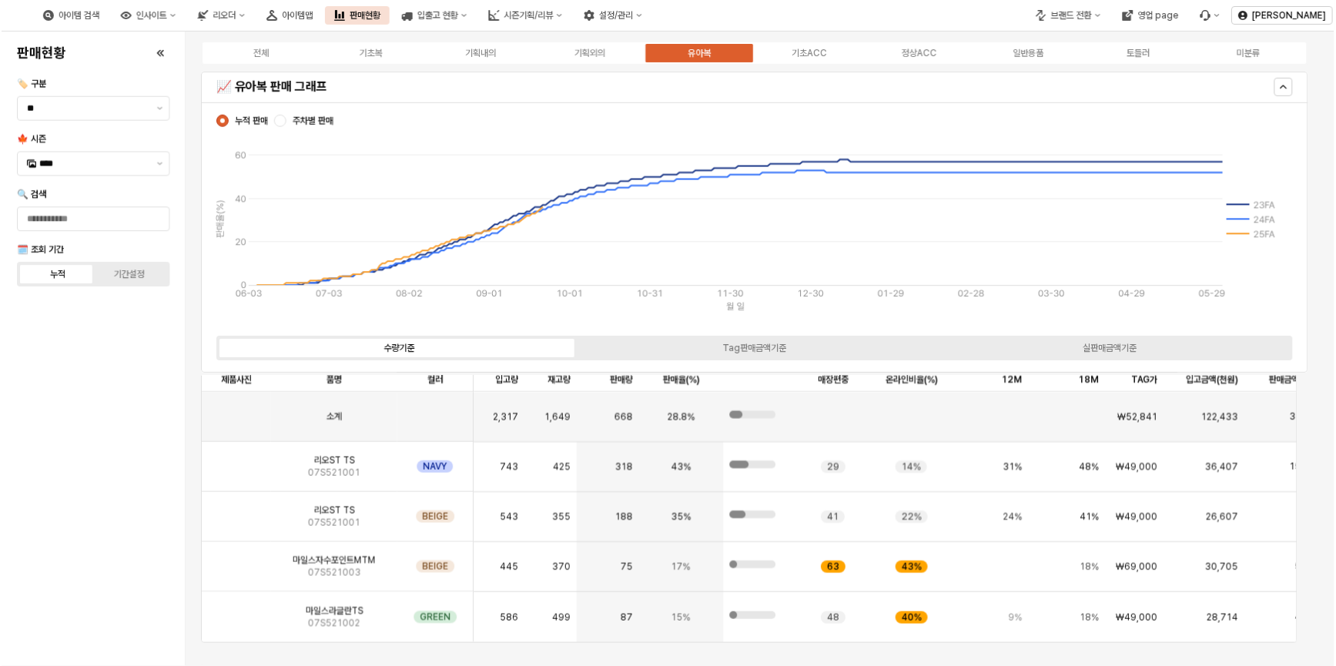
scroll to position [1666, 0]
click at [236, 512] on img "App Frame" at bounding box center [236, 512] width 0 height 0
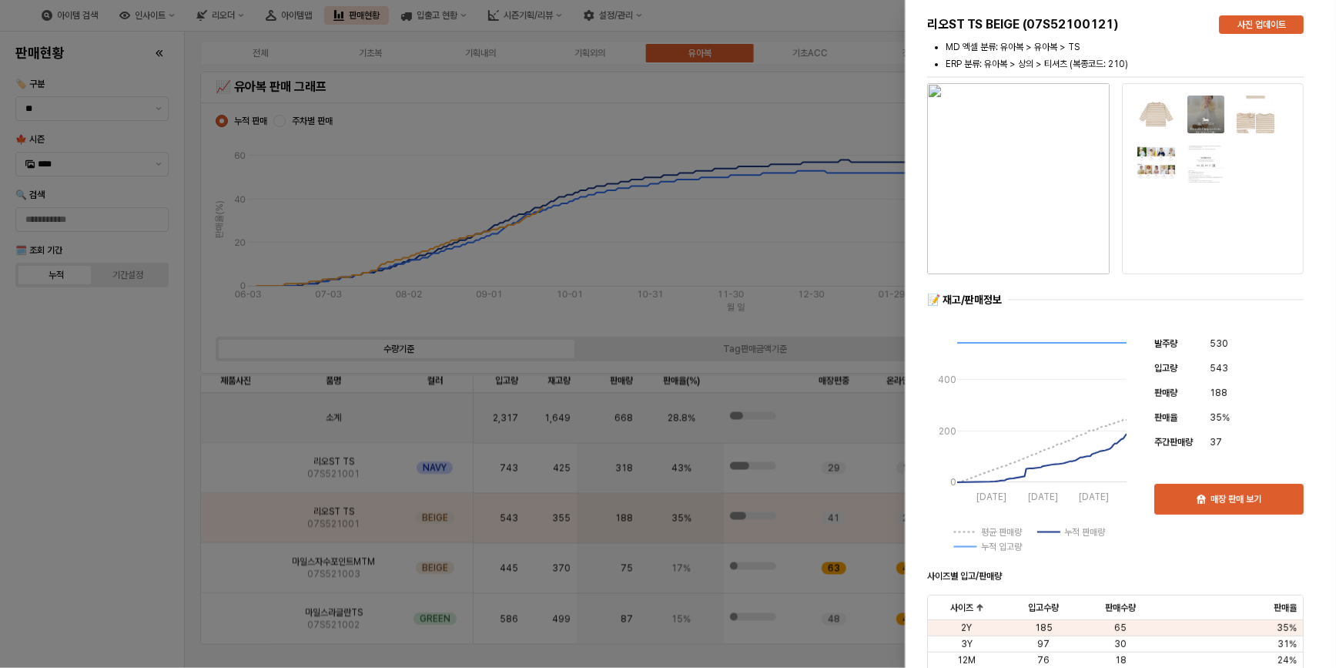
click at [1040, 228] on img "button" at bounding box center [1018, 178] width 183 height 191
